Goal: Task Accomplishment & Management: Complete application form

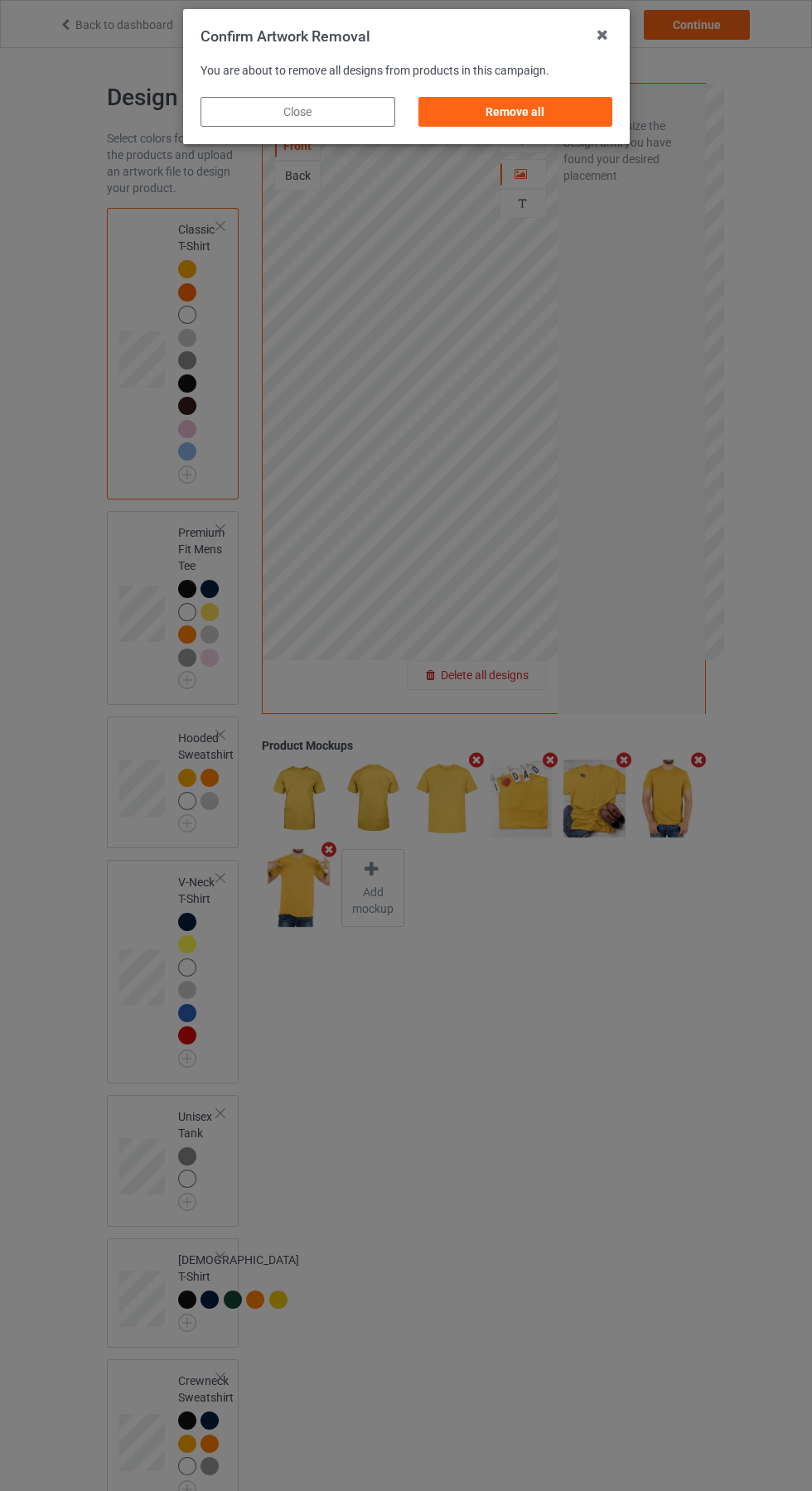
click at [505, 113] on div "Remove all" at bounding box center [514, 112] width 195 height 30
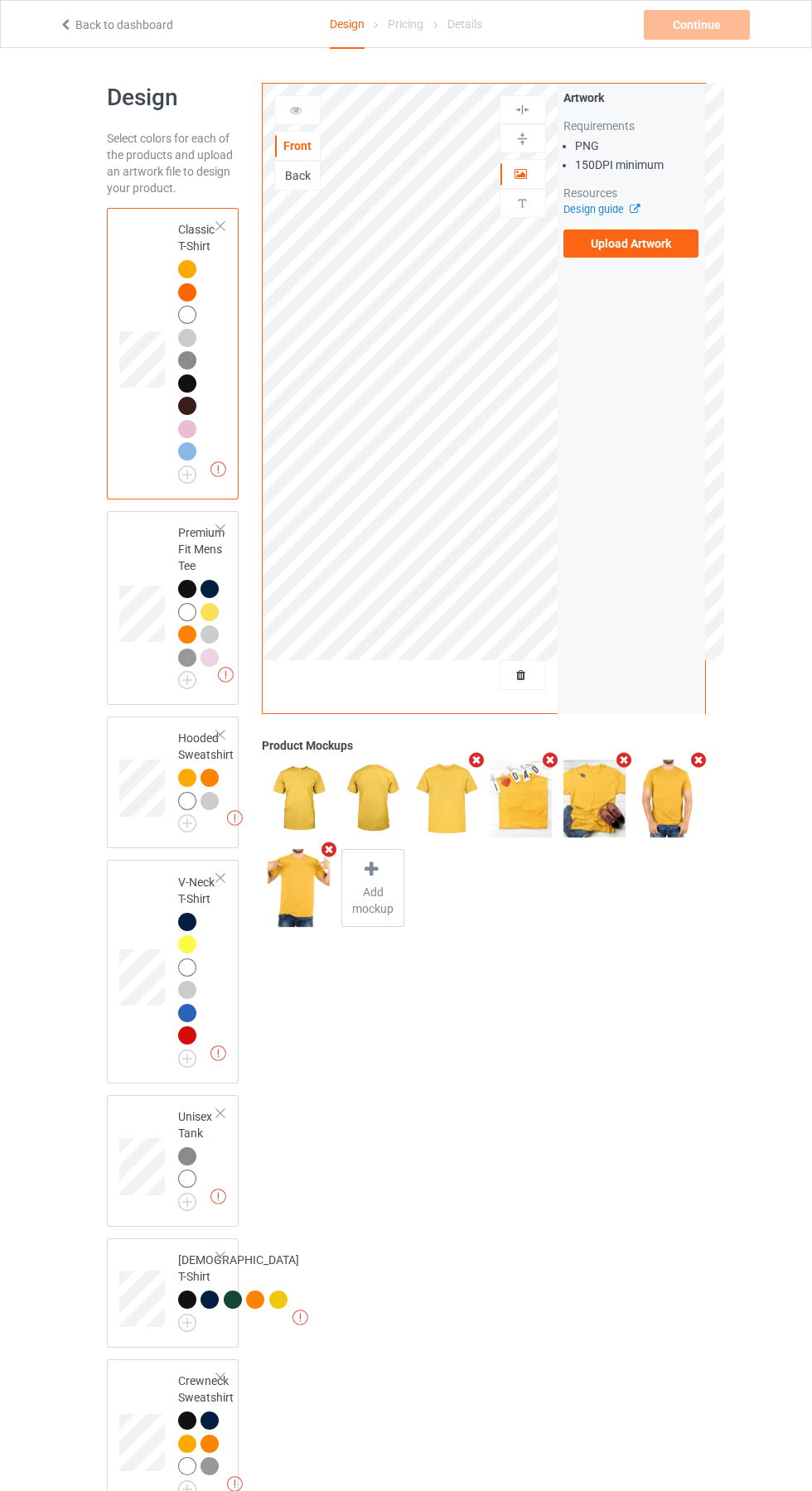
click at [670, 249] on label "Upload Artwork" at bounding box center [631, 243] width 136 height 28
click at [0, 0] on input "Upload Artwork" at bounding box center [0, 0] width 0 height 0
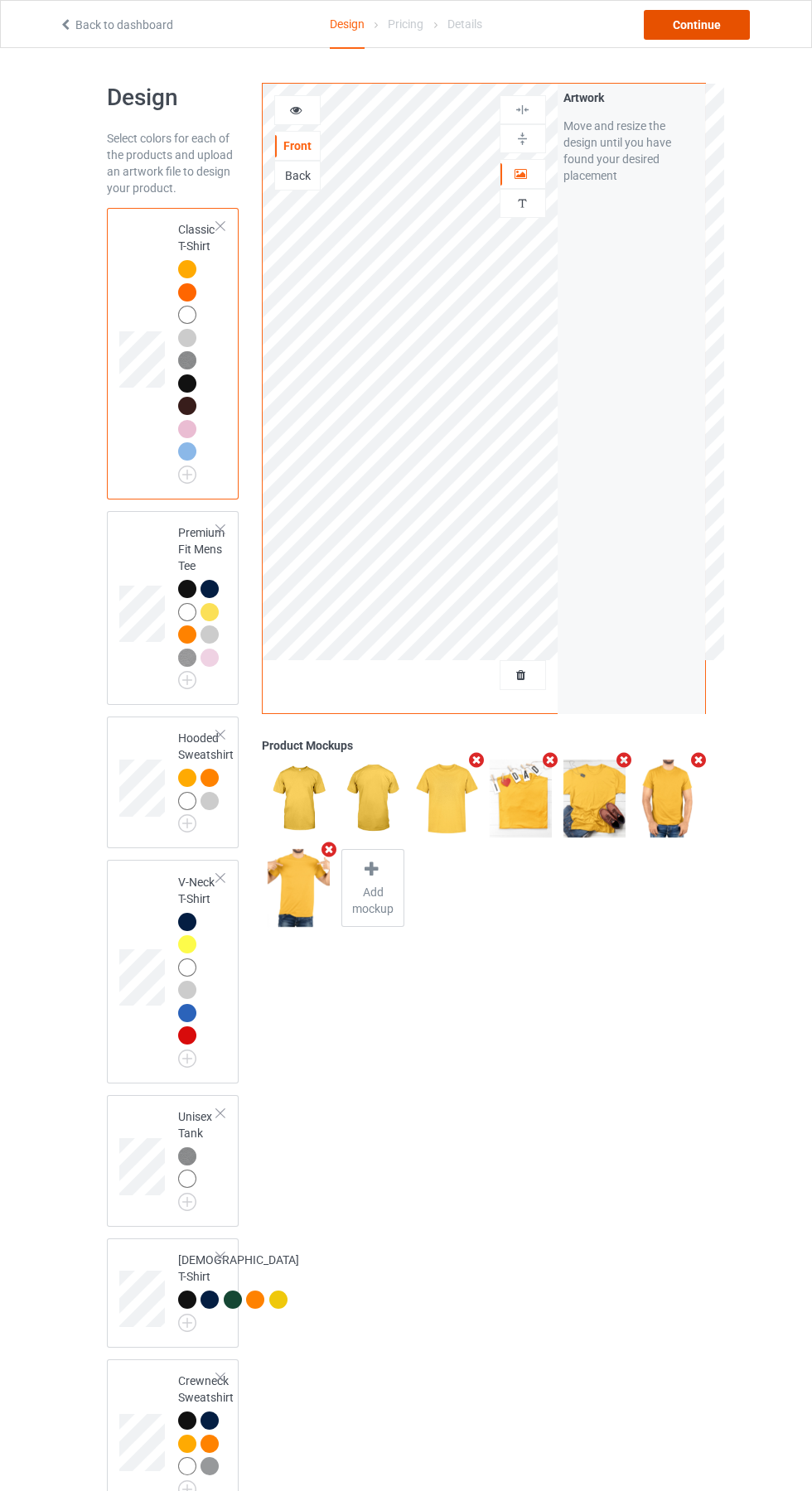
click at [729, 23] on div "Continue" at bounding box center [697, 25] width 106 height 30
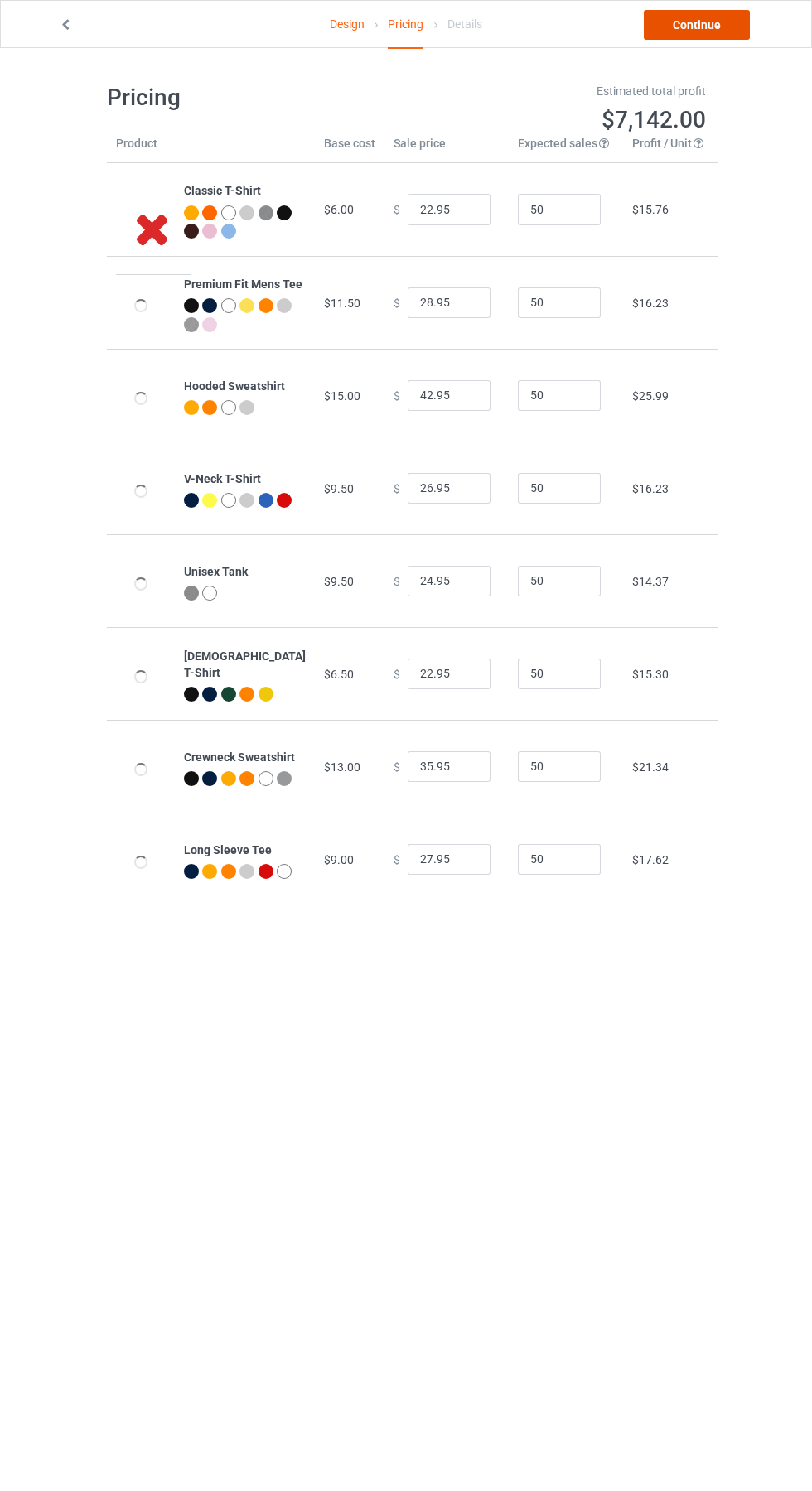
click at [723, 25] on link "Continue" at bounding box center [697, 25] width 106 height 30
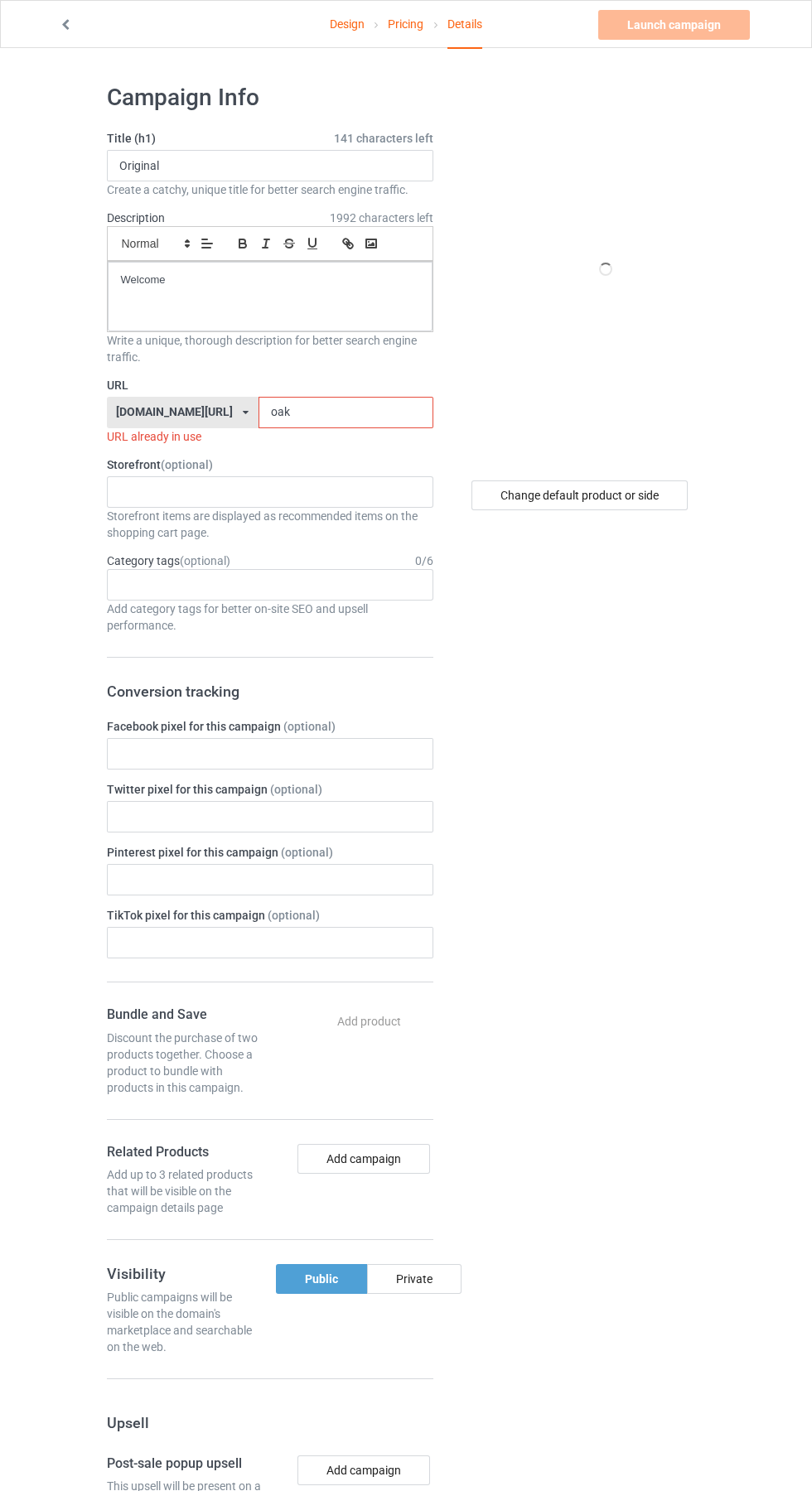
click at [373, 410] on input "oak" at bounding box center [346, 412] width 175 height 32
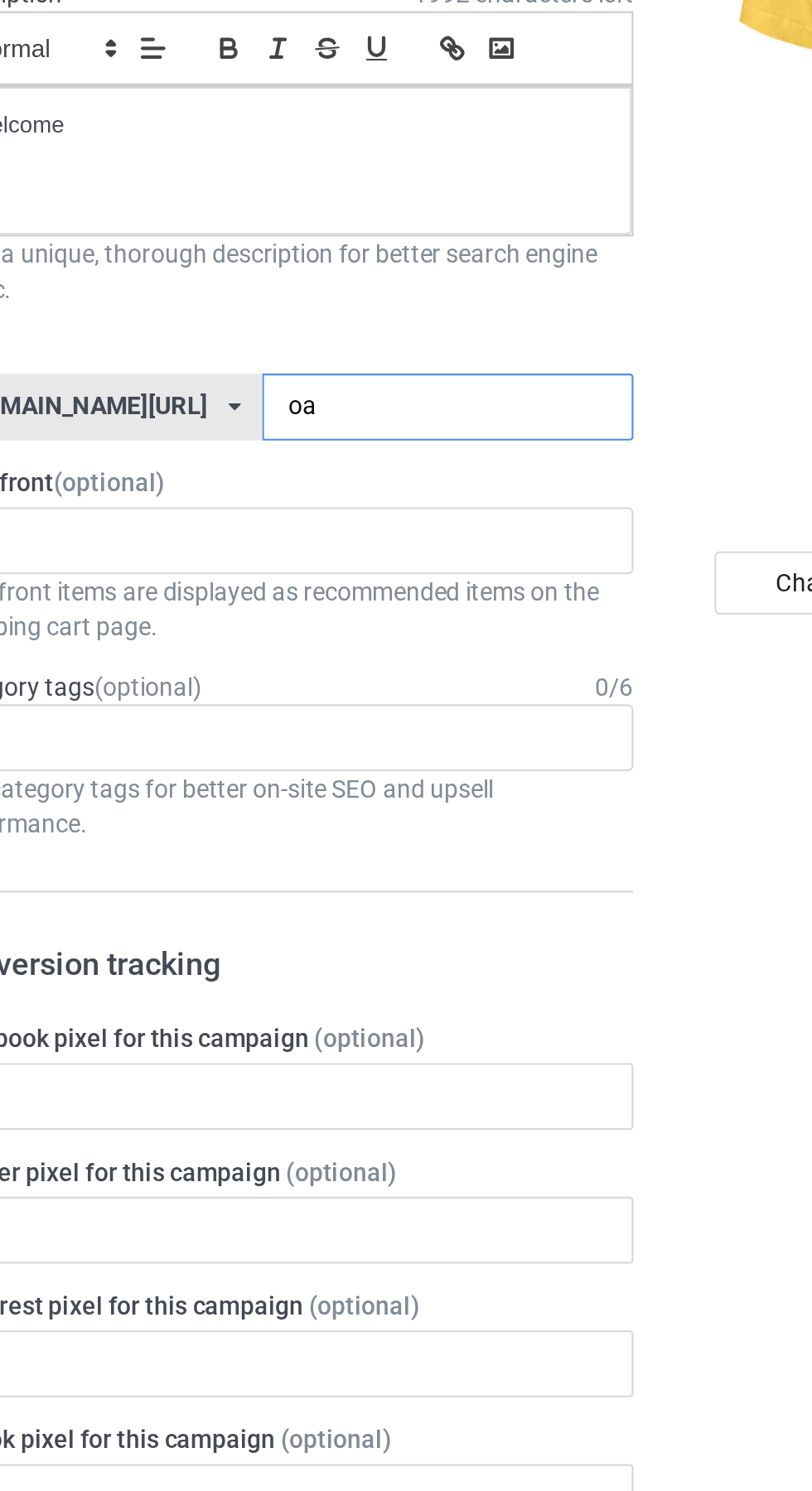
type input "o"
type input "Pkm"
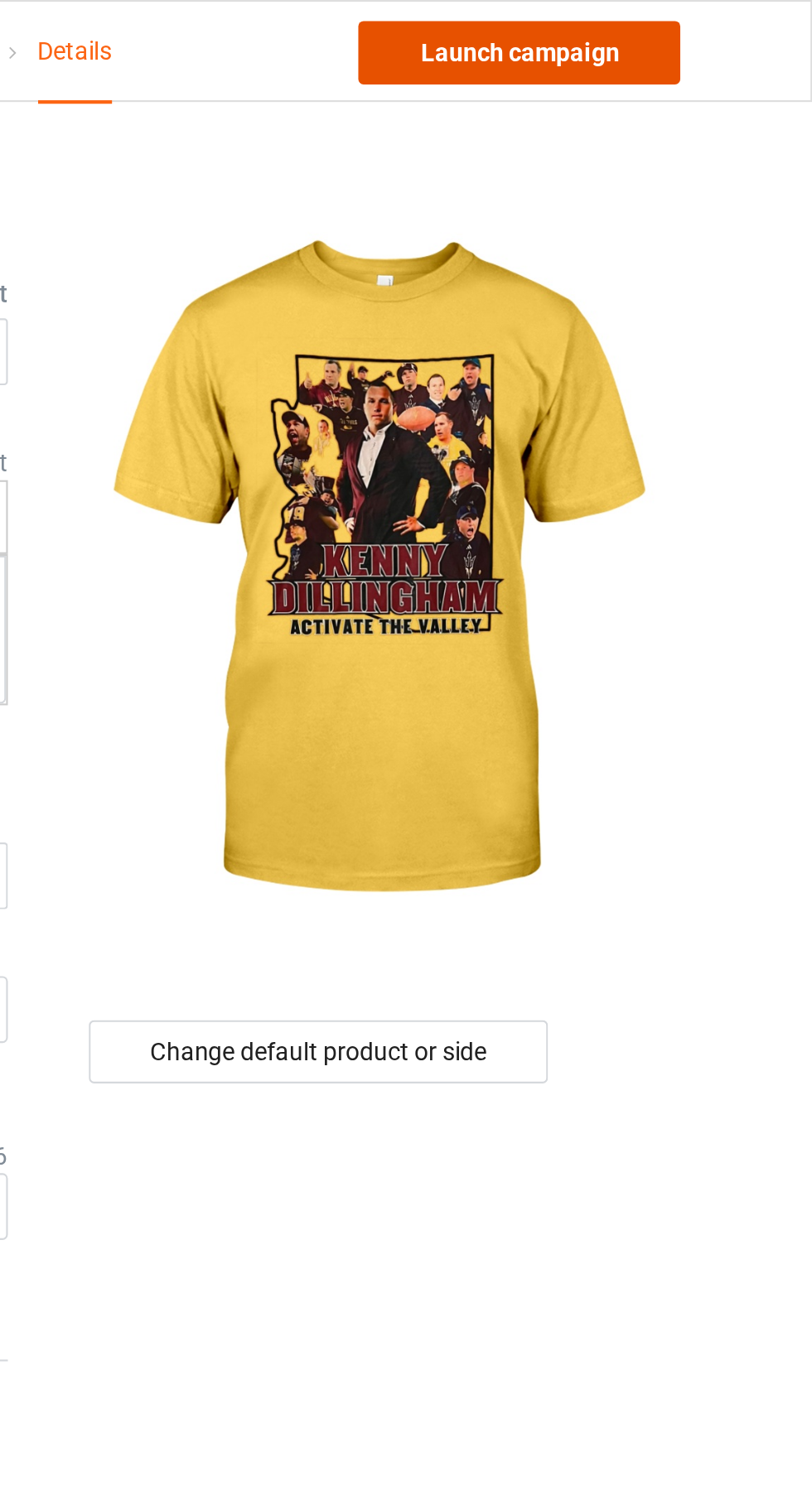
click at [724, 10] on link "Launch campaign" at bounding box center [674, 25] width 152 height 30
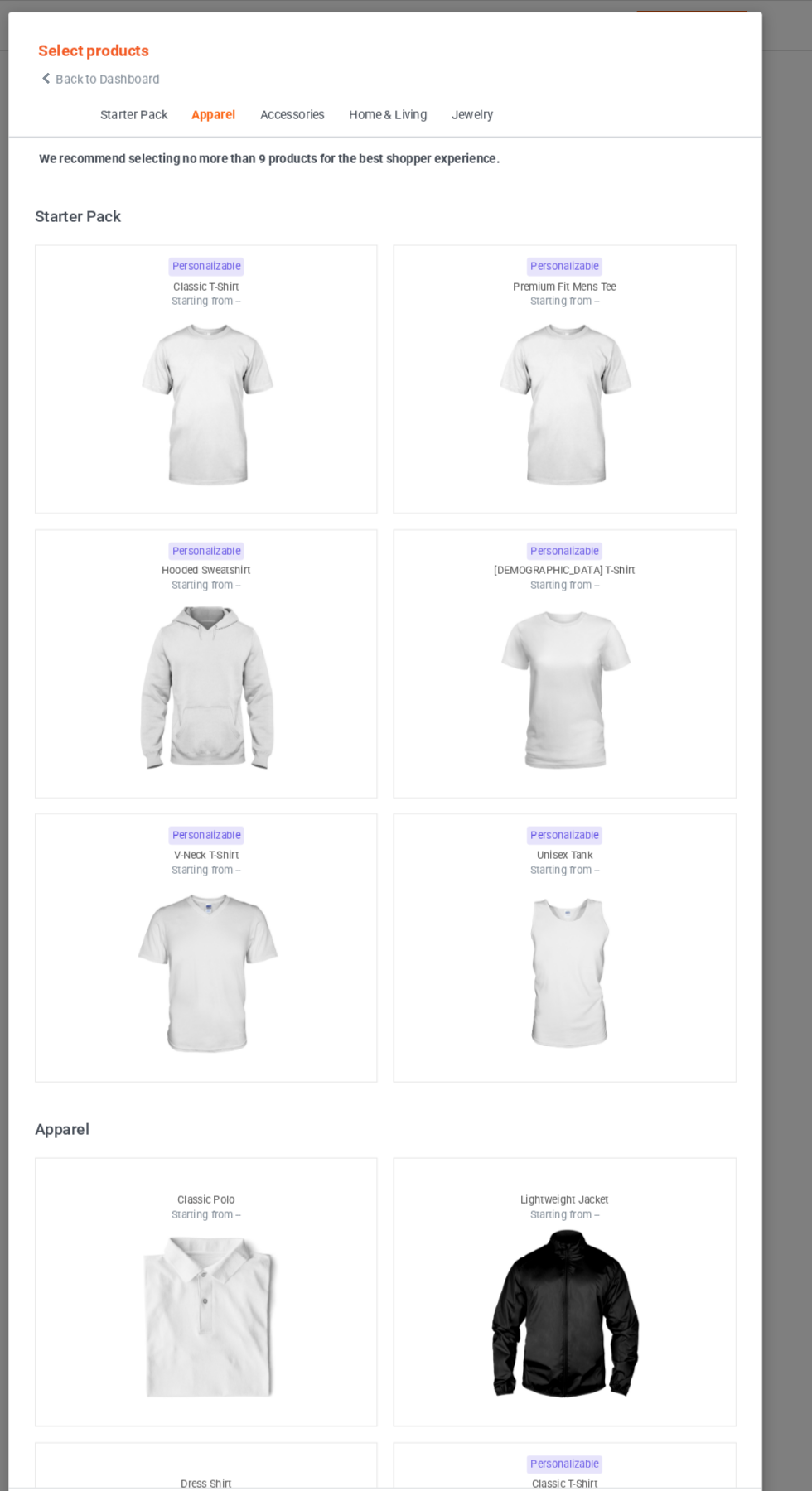
scroll to position [887, 0]
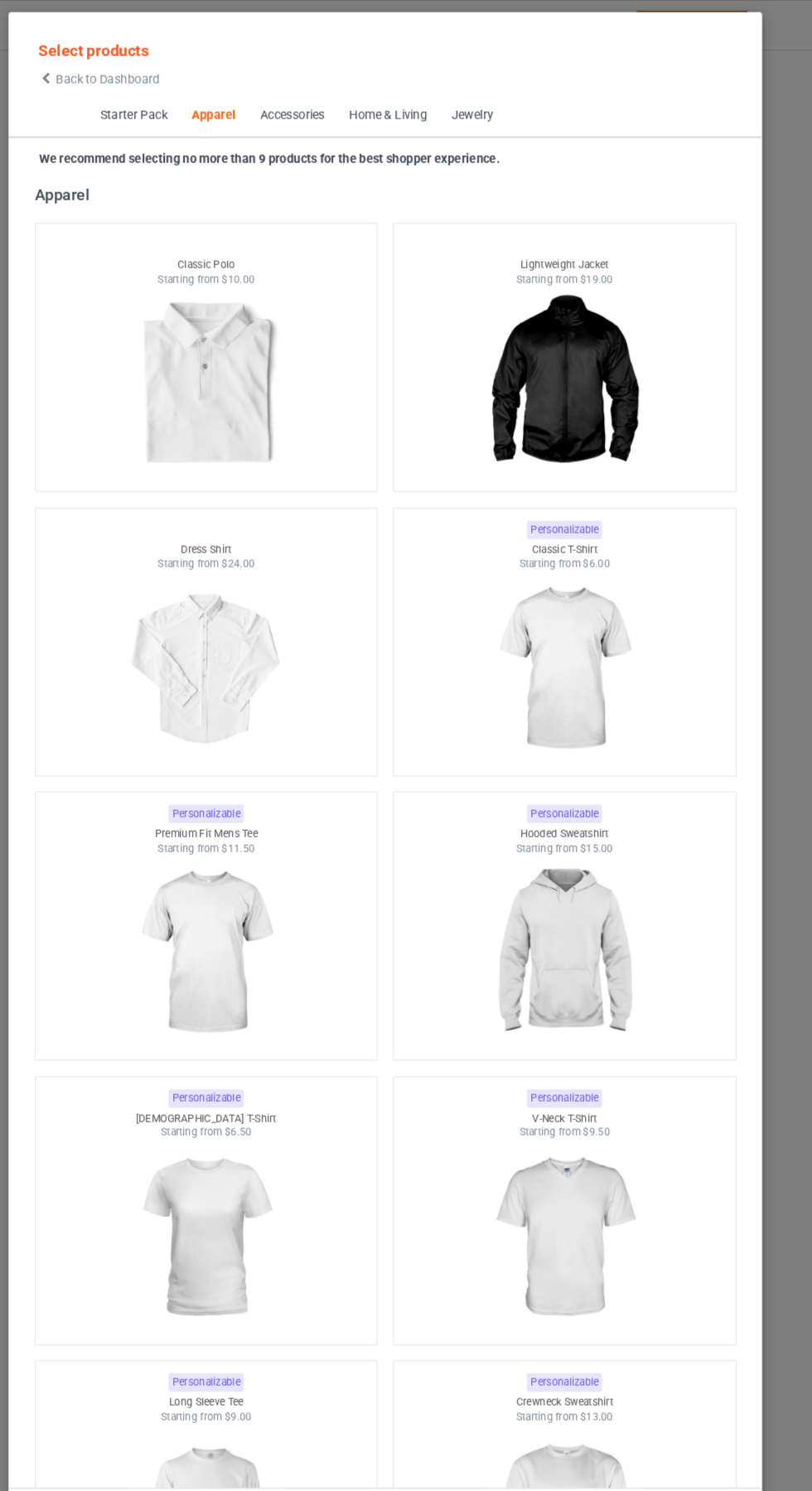
click at [83, 75] on icon at bounding box center [84, 75] width 14 height 12
